Goal: Task Accomplishment & Management: Use online tool/utility

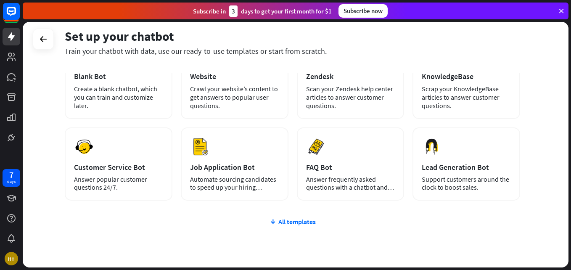
scroll to position [66, 0]
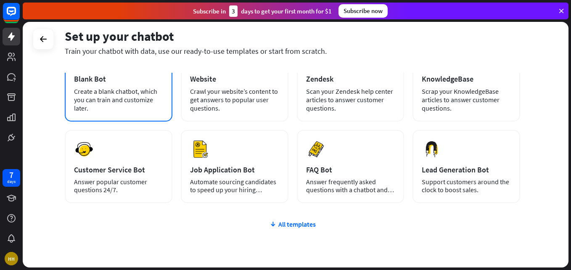
click at [129, 112] on div "Create a blank chatbot, which you can train and customize later." at bounding box center [118, 99] width 89 height 25
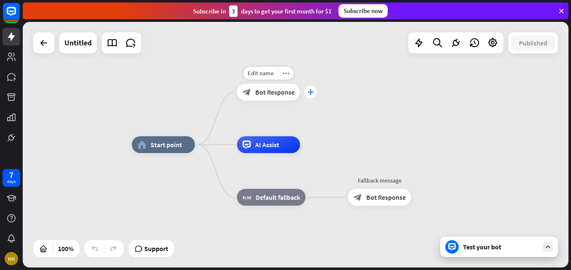
click at [307, 91] on div "plus" at bounding box center [311, 92] width 13 height 13
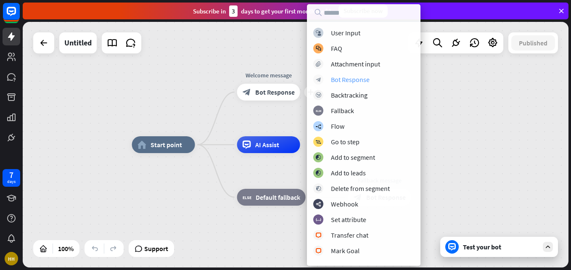
click at [346, 82] on div "Bot Response" at bounding box center [350, 79] width 39 height 8
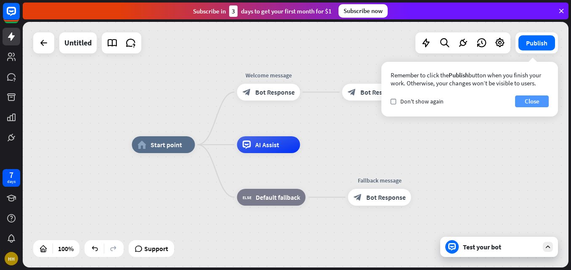
click at [536, 98] on button "Close" at bounding box center [533, 102] width 34 height 12
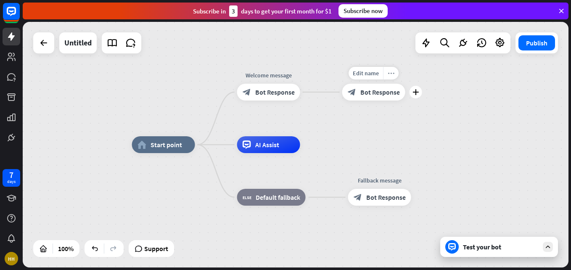
click at [396, 78] on div "more_horiz" at bounding box center [391, 73] width 16 height 13
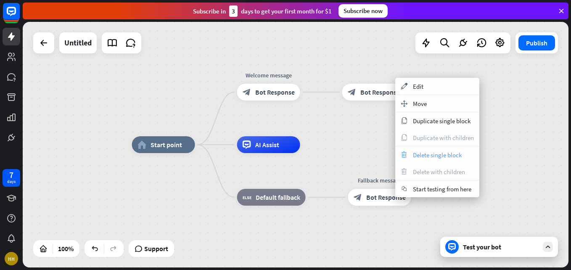
click at [429, 162] on div "trash Delete single block" at bounding box center [438, 154] width 84 height 17
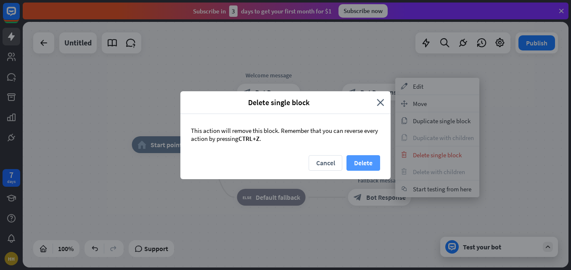
click at [375, 165] on button "Delete" at bounding box center [364, 163] width 34 height 16
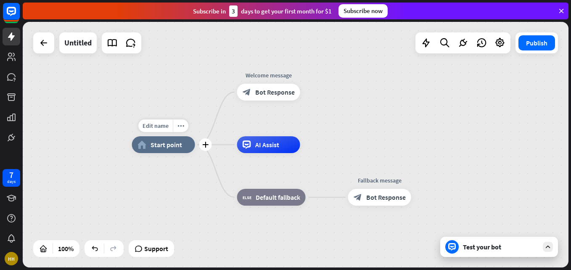
click at [175, 144] on span "Start point" at bounding box center [167, 145] width 32 height 8
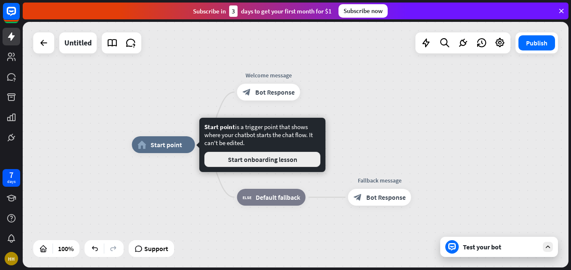
click at [210, 161] on button "Start onboarding lesson" at bounding box center [263, 159] width 116 height 15
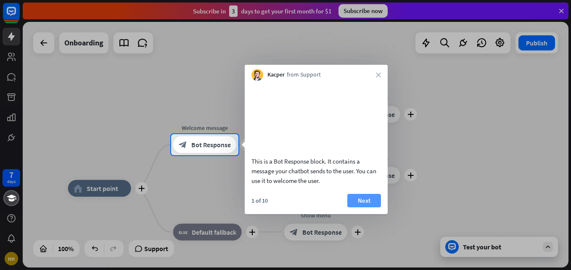
click at [365, 207] on button "Next" at bounding box center [365, 200] width 34 height 13
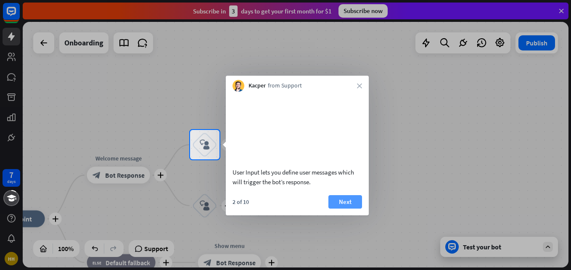
click at [352, 197] on button "Next" at bounding box center [346, 201] width 34 height 13
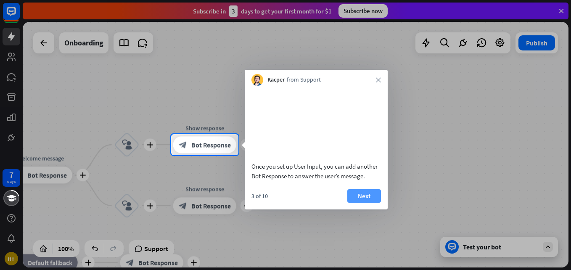
click at [353, 201] on button "Next" at bounding box center [365, 195] width 34 height 13
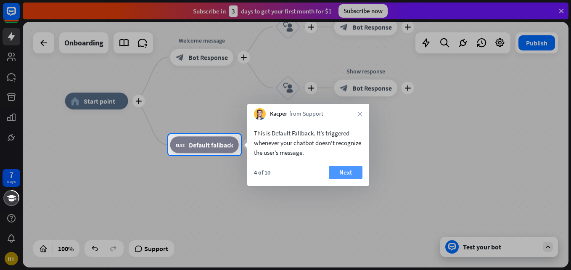
click at [346, 171] on button "Next" at bounding box center [346, 172] width 34 height 13
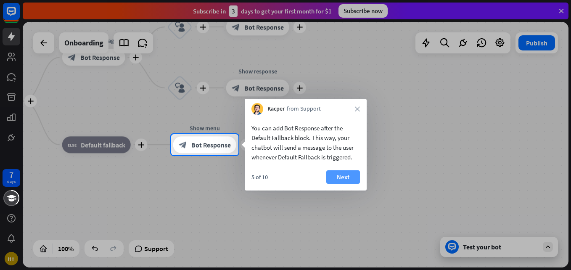
click at [346, 172] on button "Next" at bounding box center [344, 176] width 34 height 13
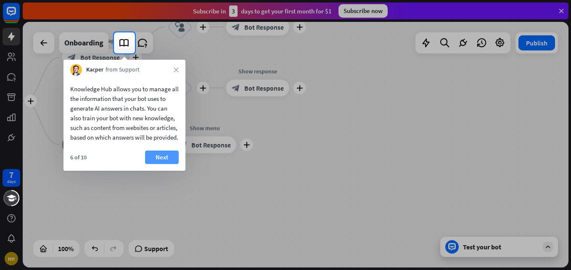
click at [145, 164] on button "Next" at bounding box center [162, 157] width 34 height 13
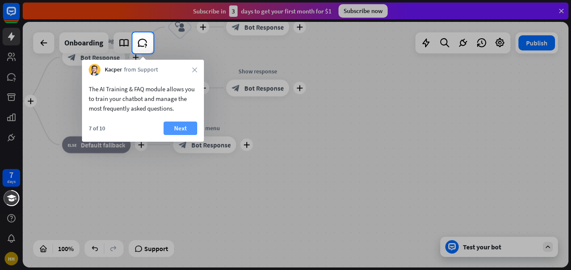
click at [182, 123] on button "Next" at bounding box center [181, 128] width 34 height 13
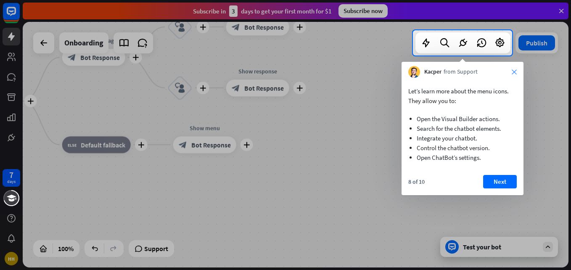
click at [516, 73] on icon "close" at bounding box center [514, 71] width 5 height 5
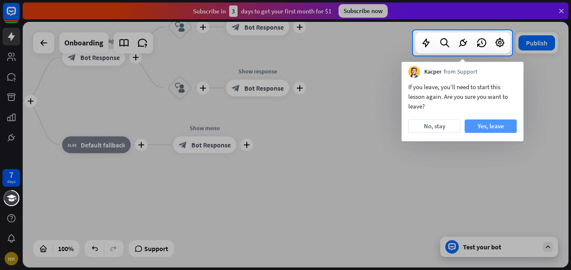
click at [469, 128] on button "Yes, leave" at bounding box center [491, 126] width 52 height 13
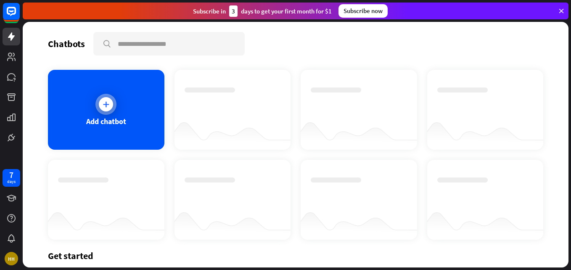
click at [113, 144] on div "Add chatbot" at bounding box center [106, 110] width 117 height 80
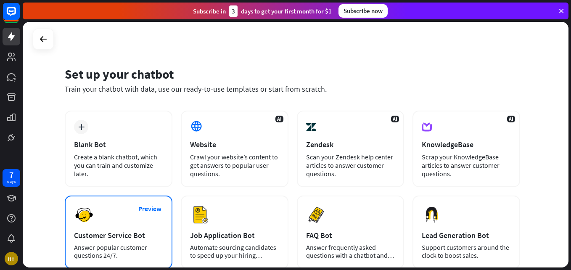
click at [123, 227] on div "Preview Customer Service Bot Answer popular customer questions 24/7." at bounding box center [119, 232] width 108 height 73
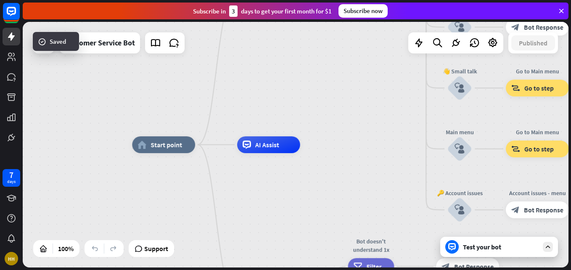
click at [337, 178] on div "home_2 Start point Welcome message block_bot_response Bot Response 🔙 Main menu …" at bounding box center [404, 267] width 545 height 245
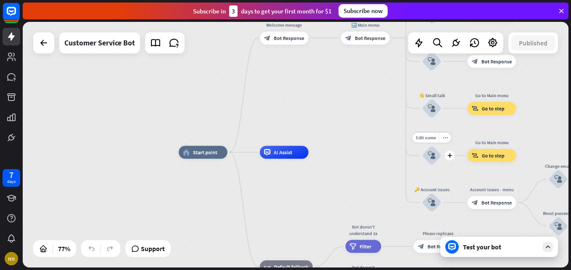
click at [431, 157] on icon "block_user_input" at bounding box center [432, 155] width 8 height 8
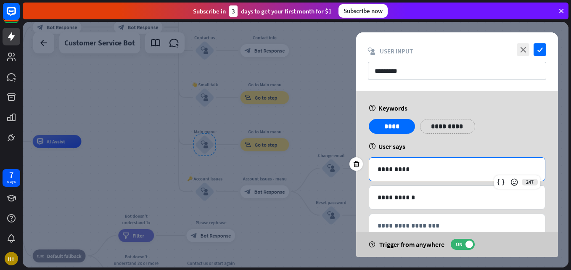
click at [389, 169] on p "*********" at bounding box center [457, 169] width 159 height 11
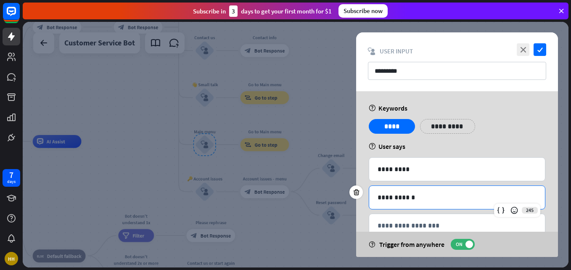
click at [400, 201] on p "**********" at bounding box center [457, 197] width 159 height 11
click at [524, 50] on icon "close" at bounding box center [523, 49] width 13 height 13
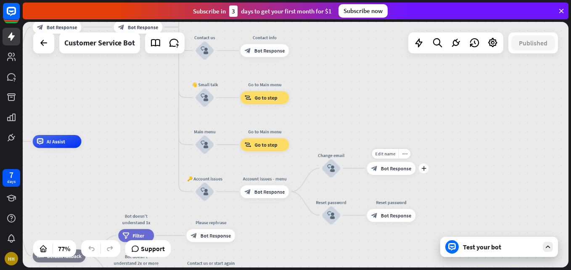
click at [375, 175] on div "Edit name more_horiz plus block_bot_response Bot Response" at bounding box center [391, 168] width 49 height 13
click at [456, 243] on icon at bounding box center [453, 247] width 8 height 8
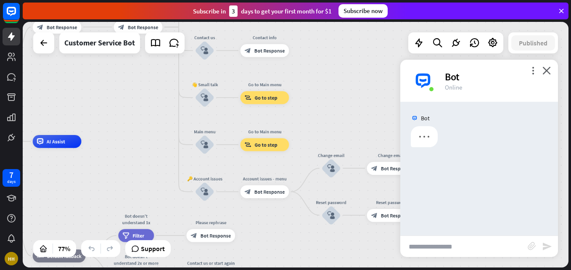
click at [442, 245] on input "text" at bounding box center [465, 246] width 128 height 21
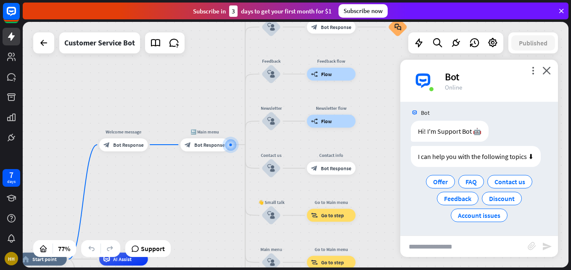
scroll to position [6, 0]
click at [442, 245] on input "text" at bounding box center [465, 246] width 128 height 21
type input "**"
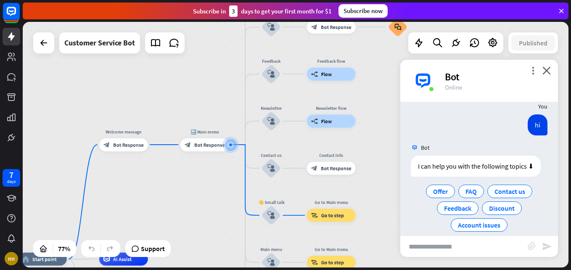
scroll to position [89, 0]
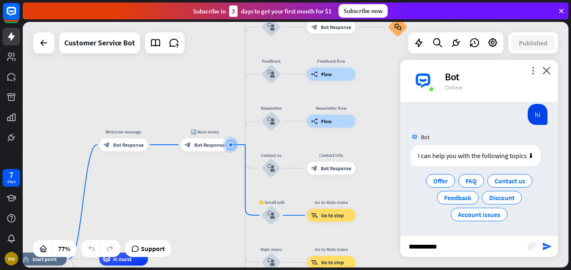
type input "**********"
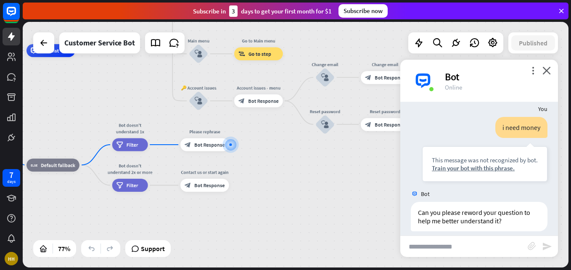
scroll to position [167, 0]
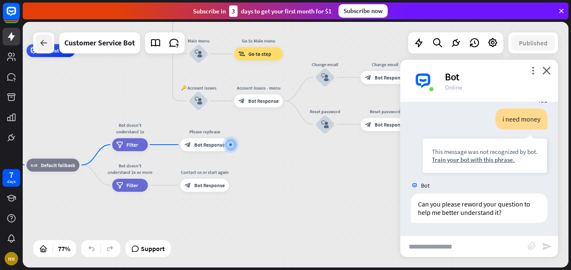
click at [45, 44] on icon at bounding box center [44, 43] width 10 height 10
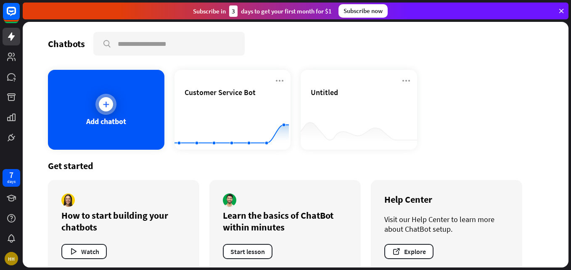
click at [97, 120] on div "Add chatbot" at bounding box center [106, 122] width 40 height 10
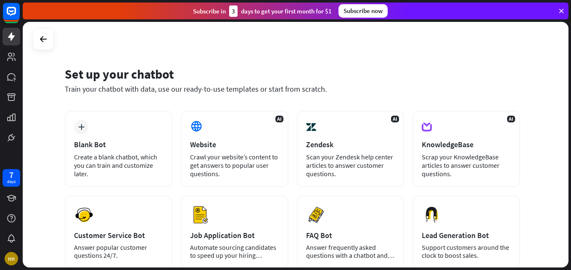
click at [121, 141] on div "Blank Bot" at bounding box center [118, 145] width 89 height 10
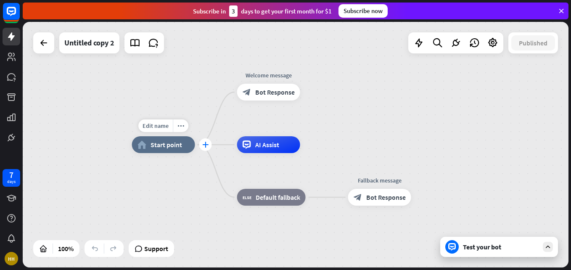
click at [204, 147] on icon "plus" at bounding box center [205, 145] width 6 height 6
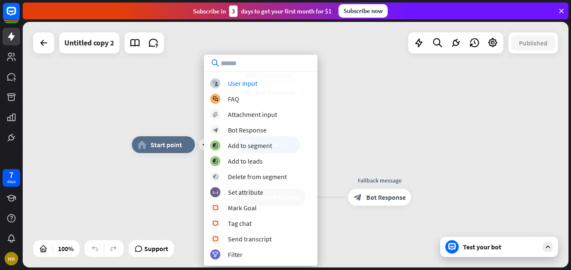
click at [281, 64] on input "text" at bounding box center [261, 63] width 114 height 17
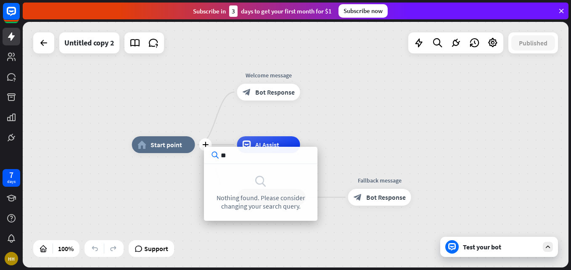
type input "*"
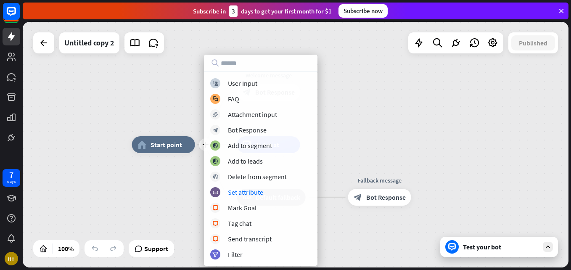
click at [401, 127] on div "plus home_2 Start point Welcome message block_bot_response Bot Response AI Assi…" at bounding box center [296, 145] width 546 height 246
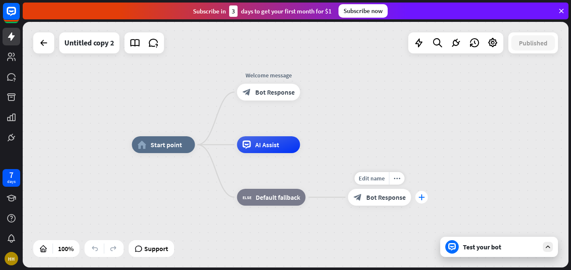
click at [420, 195] on icon "plus" at bounding box center [422, 197] width 6 height 6
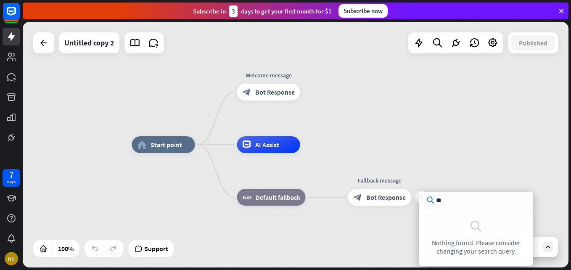
type input "*"
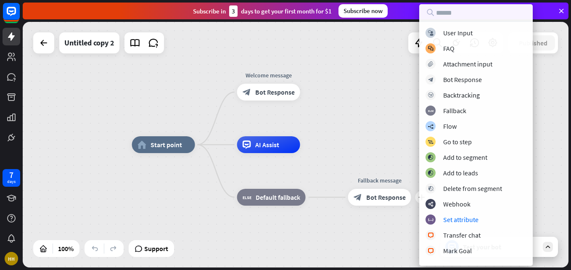
click at [369, 231] on div "home_2 Start point Welcome message block_bot_response Bot Response AI Assist bl…" at bounding box center [405, 268] width 546 height 246
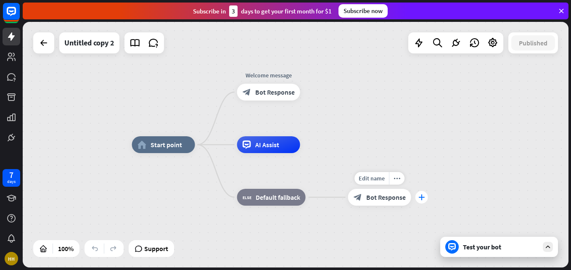
click at [419, 194] on div "plus" at bounding box center [422, 197] width 13 height 13
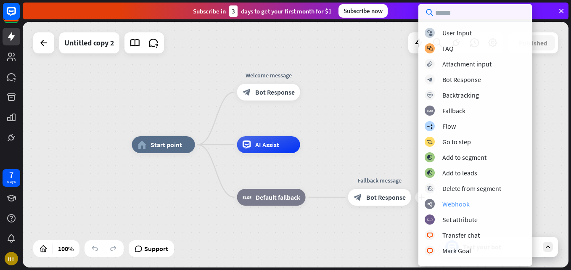
click at [442, 203] on div "webhooks Webhook" at bounding box center [475, 204] width 101 height 10
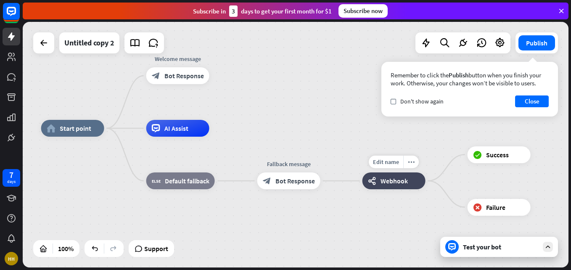
drag, startPoint x: 532, startPoint y: 186, endPoint x: 413, endPoint y: 161, distance: 122.2
click at [413, 173] on div "Edit name more_horiz webhooks Webhook" at bounding box center [394, 181] width 63 height 17
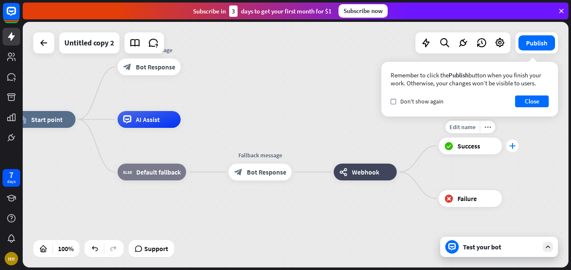
click at [512, 148] on icon "plus" at bounding box center [513, 146] width 6 height 6
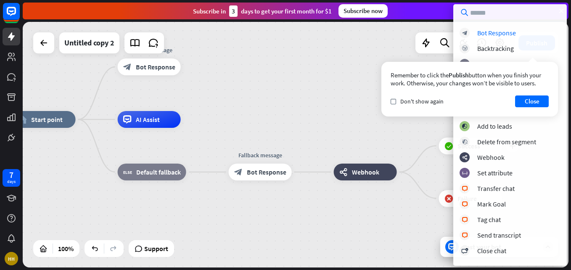
type input "*"
click at [307, 96] on div "home_2 Start point Welcome message block_bot_response Bot Response AI Assist bl…" at bounding box center [296, 145] width 546 height 246
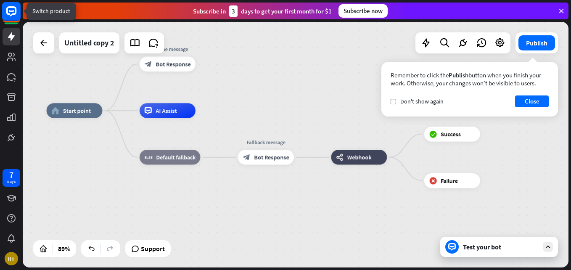
click at [16, 17] on rect at bounding box center [11, 11] width 19 height 19
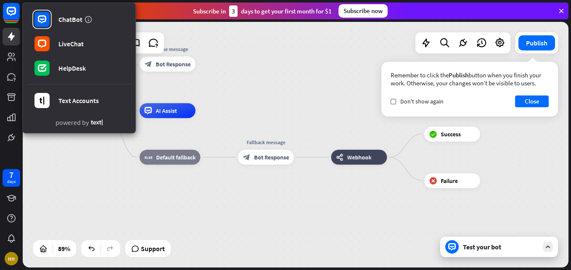
click at [239, 86] on div "home_2 Start point Welcome message block_bot_response Bot Response AI Assist bl…" at bounding box center [296, 145] width 546 height 246
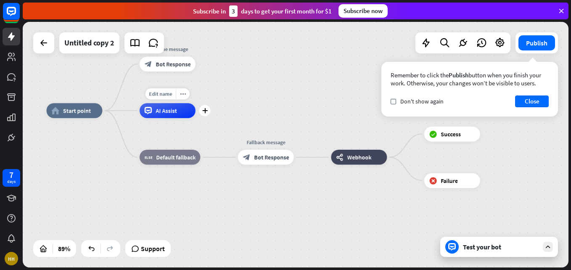
click at [196, 118] on div "Edit name more_horiz plus AI Assist" at bounding box center [168, 110] width 56 height 15
click at [207, 114] on div "plus" at bounding box center [204, 110] width 11 height 11
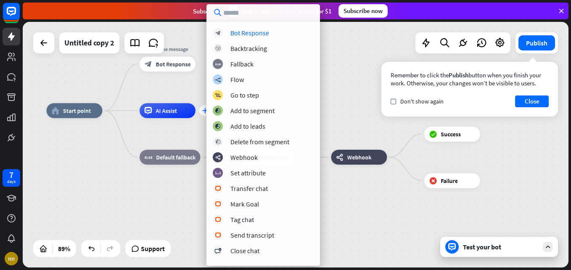
type input "*"
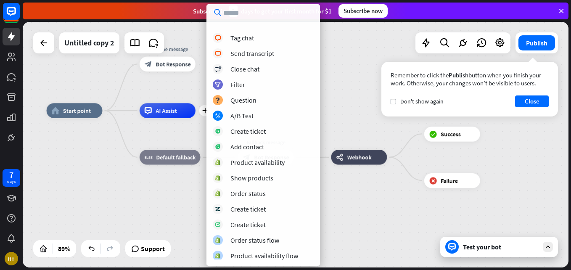
scroll to position [183, 0]
click at [336, 223] on div "home_2 Start point Welcome message block_bot_response Bot Response plus AI Assi…" at bounding box center [288, 220] width 484 height 218
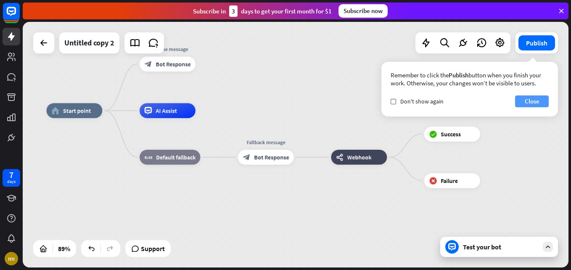
click at [529, 104] on button "Close" at bounding box center [533, 102] width 34 height 12
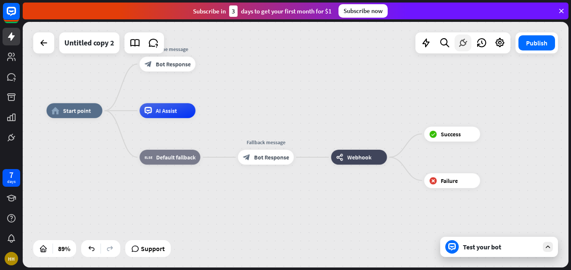
click at [464, 42] on icon at bounding box center [463, 42] width 11 height 11
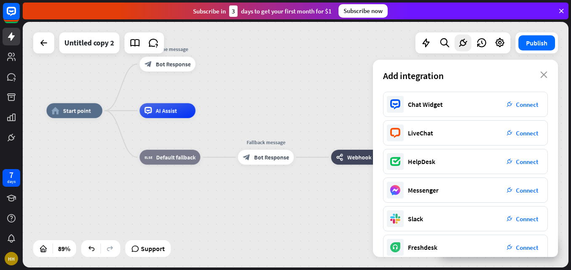
click at [352, 106] on div "home_2 Start point Welcome message block_bot_response Bot Response AI Assist bl…" at bounding box center [296, 145] width 546 height 246
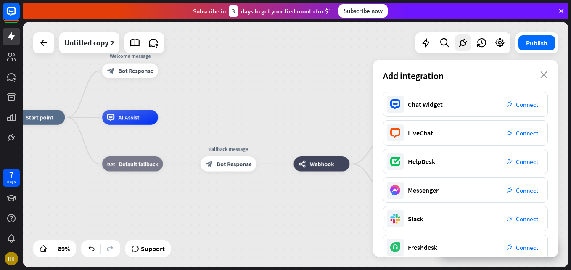
drag, startPoint x: 352, startPoint y: 106, endPoint x: 315, endPoint y: 114, distance: 37.5
click at [315, 114] on div "home_2 Start point Welcome message block_bot_response Bot Response AI Assist bl…" at bounding box center [296, 145] width 546 height 246
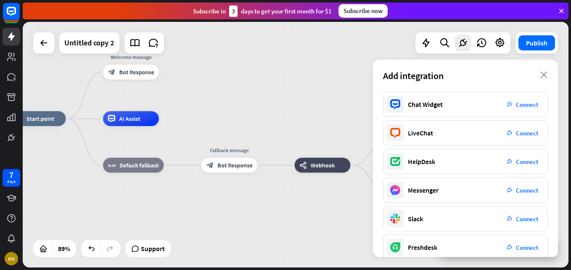
click at [544, 71] on div "Add integration close" at bounding box center [465, 76] width 185 height 32
click at [544, 74] on icon "close" at bounding box center [544, 75] width 7 height 7
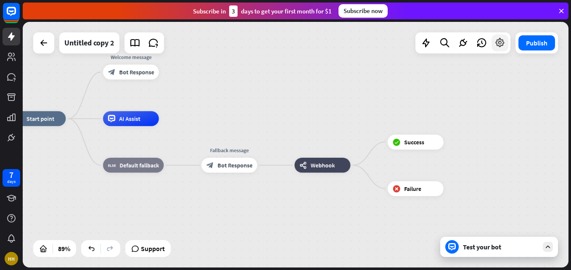
click at [504, 43] on icon at bounding box center [500, 42] width 11 height 11
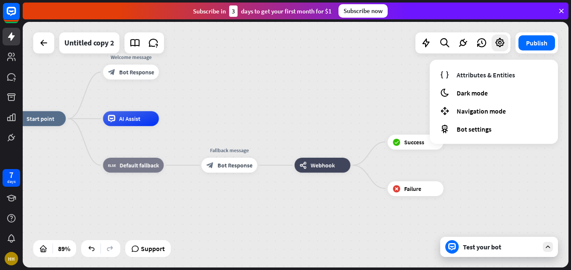
click at [511, 156] on div "home_2 Start point Welcome message block_bot_response Bot Response AI Assist bl…" at bounding box center [296, 145] width 546 height 246
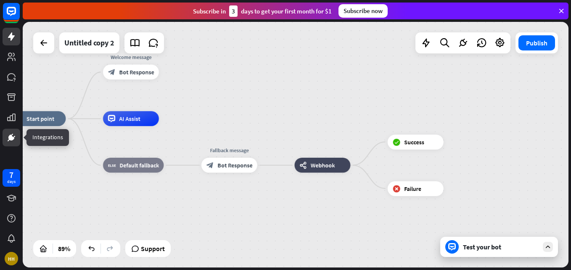
click at [6, 138] on icon at bounding box center [11, 138] width 10 height 10
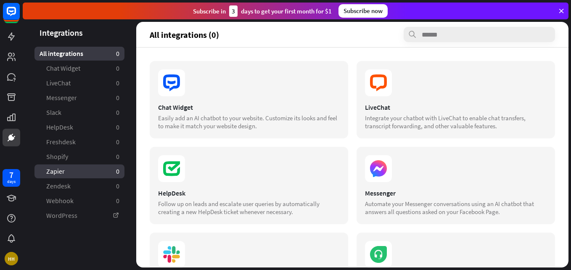
click at [70, 169] on link "Zapier 0" at bounding box center [80, 172] width 90 height 14
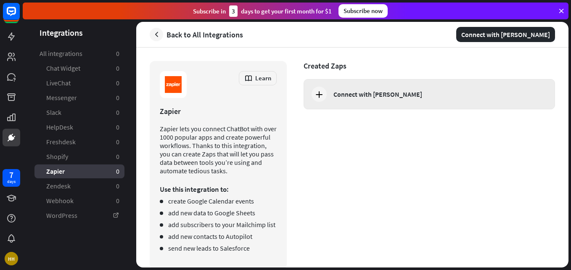
click at [354, 97] on div "Connect with [PERSON_NAME]" at bounding box center [378, 94] width 89 height 8
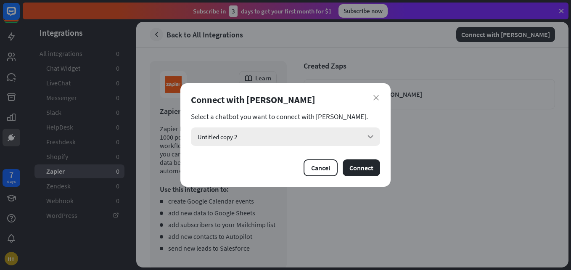
click at [366, 130] on div "Untitled copy 2 arrow_down" at bounding box center [285, 137] width 189 height 19
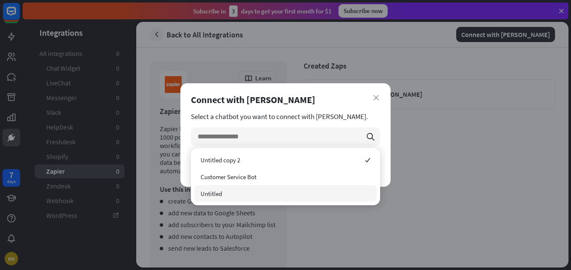
click at [280, 189] on div "Untitled" at bounding box center [285, 193] width 183 height 17
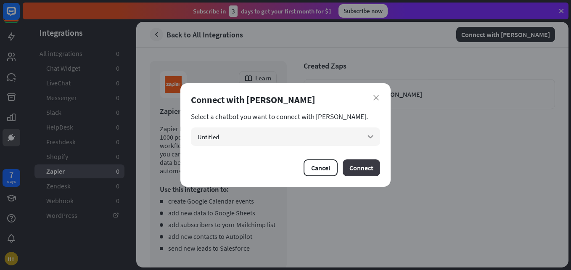
click at [372, 171] on button "Connect" at bounding box center [361, 167] width 37 height 17
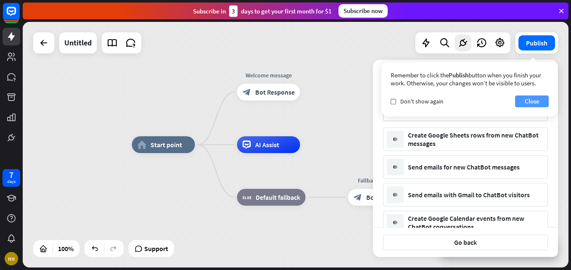
click at [529, 100] on button "Close" at bounding box center [533, 102] width 34 height 12
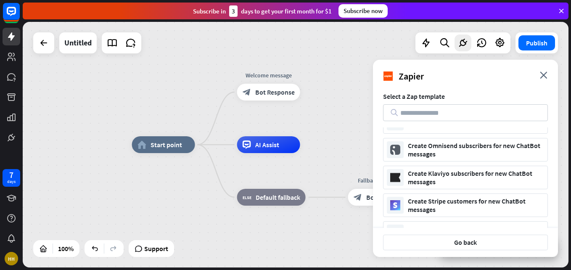
scroll to position [604, 0]
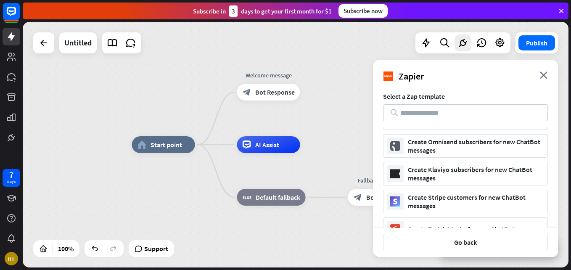
click at [351, 112] on div "home_2 Start point Welcome message block_bot_response Bot Response AI Assist bl…" at bounding box center [296, 145] width 546 height 246
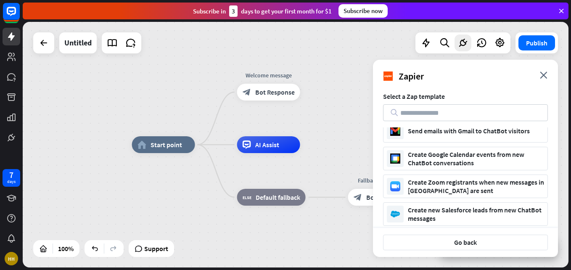
scroll to position [0, 0]
